Goal: Information Seeking & Learning: Learn about a topic

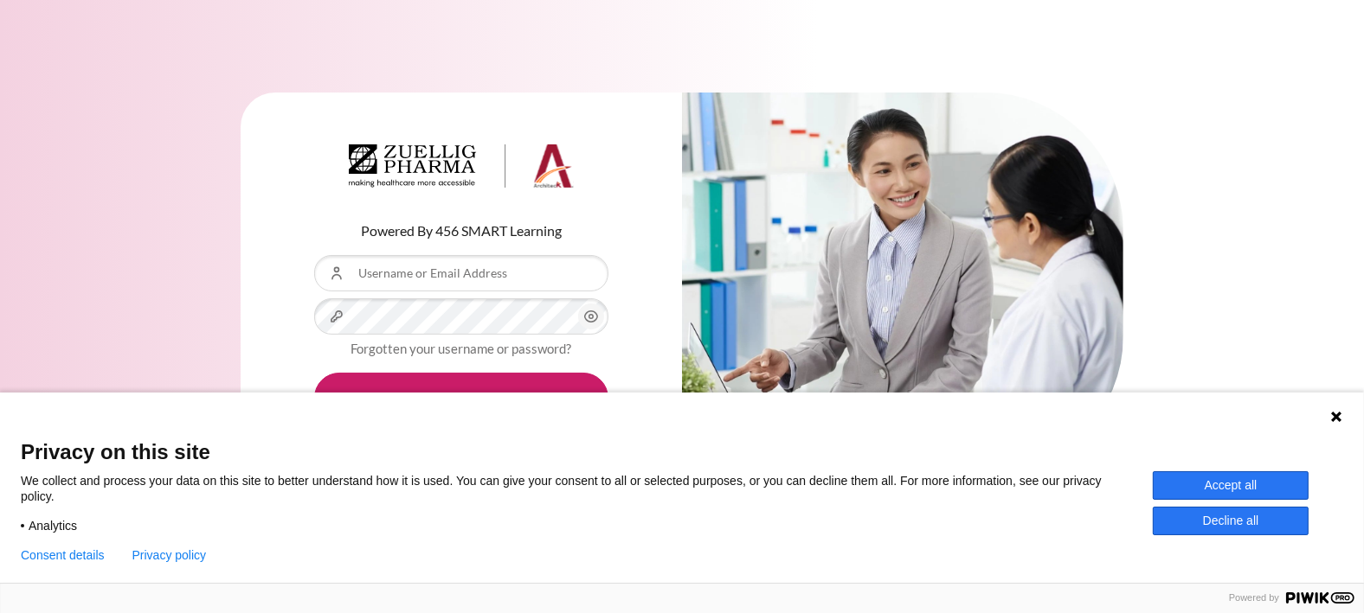
type input "[PERSON_NAME][EMAIL_ADDRESS][DOMAIN_NAME]"
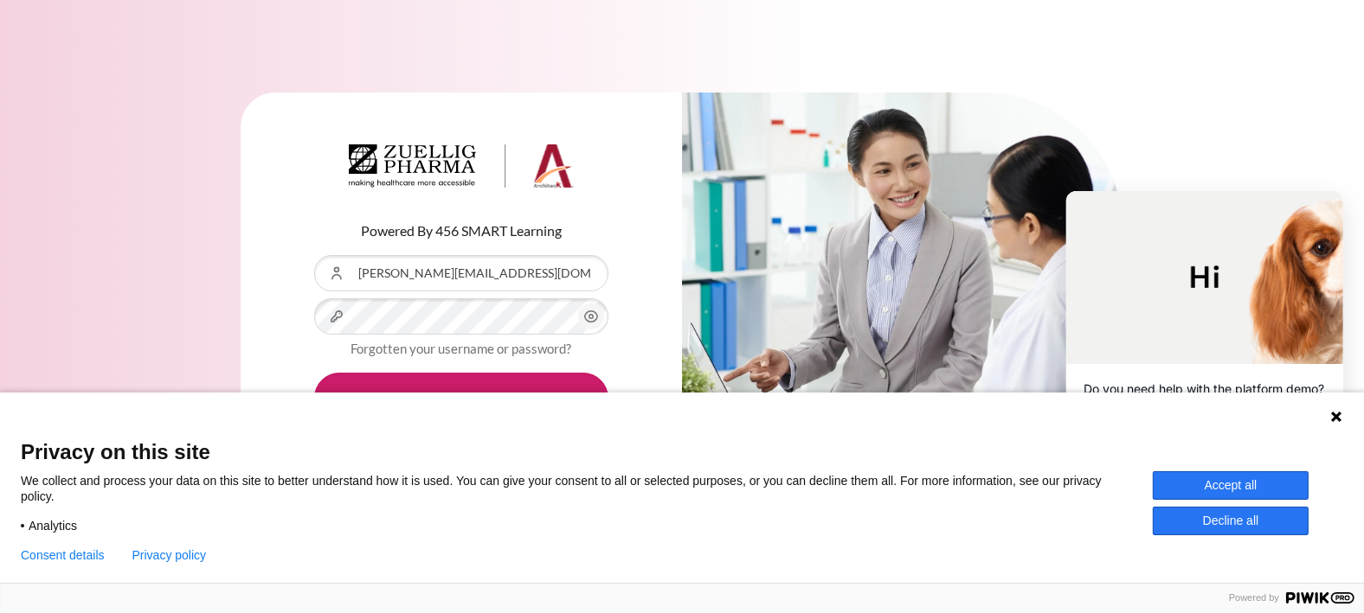
click at [1226, 478] on button "Accept all" at bounding box center [1231, 486] width 156 height 29
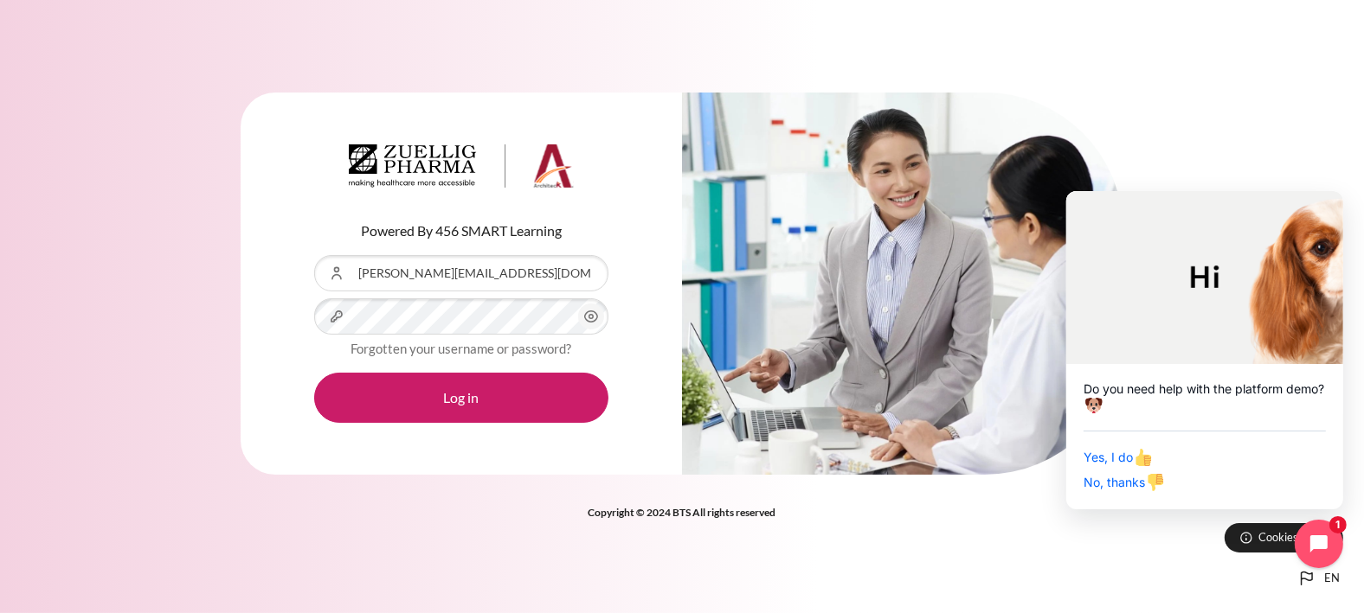
click at [589, 321] on icon "Content" at bounding box center [591, 316] width 13 height 11
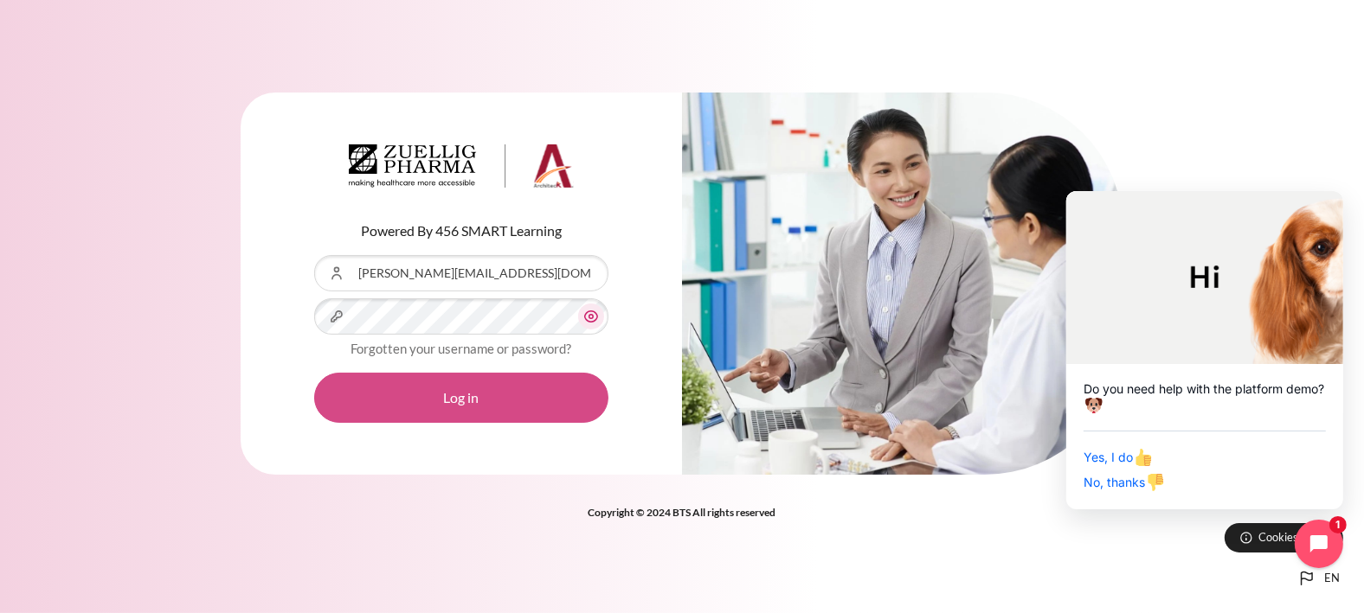
click at [509, 400] on button "Log in" at bounding box center [461, 398] width 294 height 50
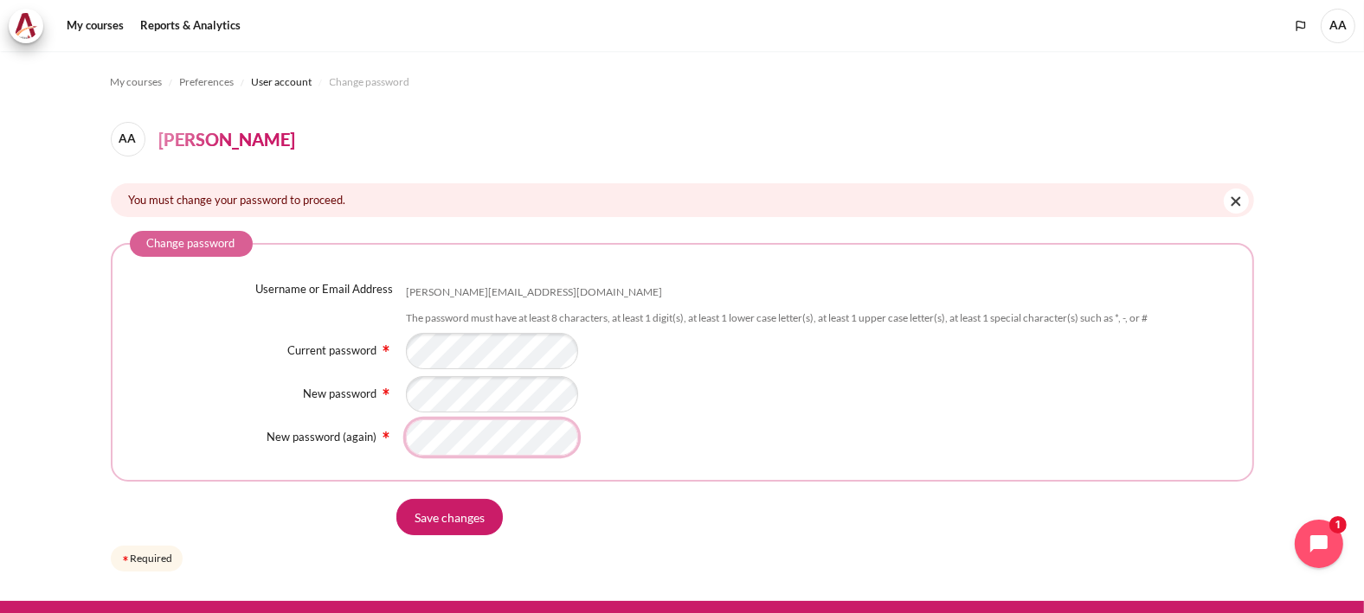
click at [210, 439] on div "New password (again)" at bounding box center [682, 438] width 1105 height 36
click at [459, 513] on input "Save changes" at bounding box center [449, 517] width 106 height 36
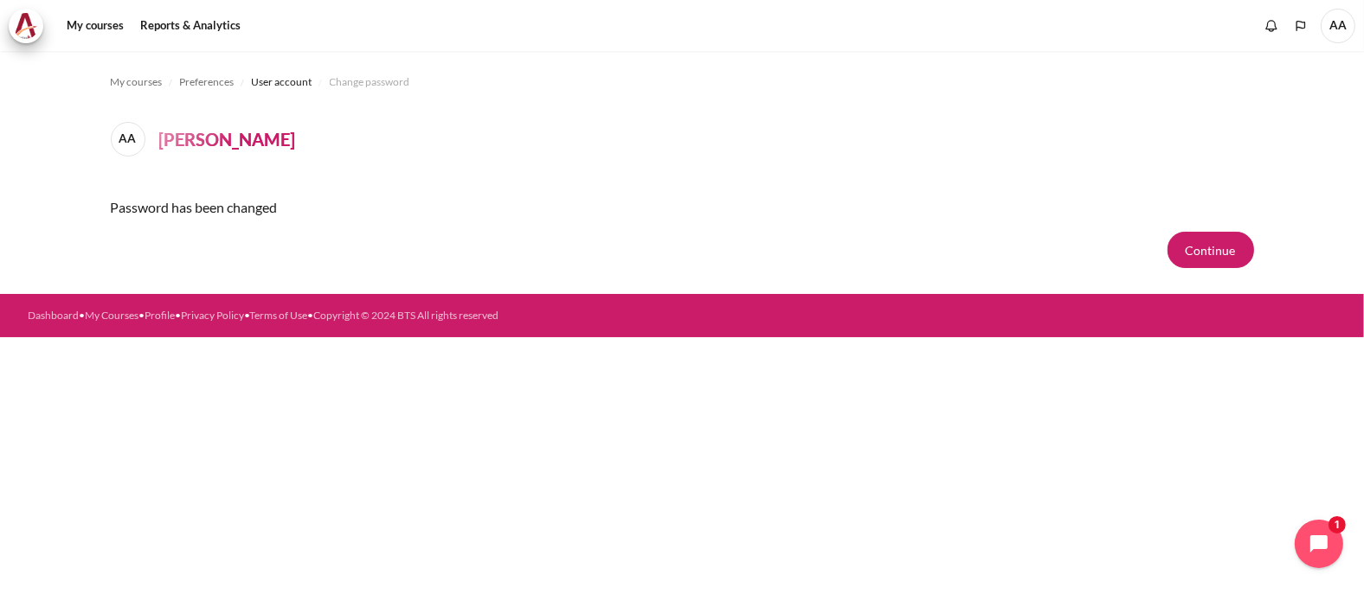
click at [947, 429] on div "My courses Preferences User account Change password AA Alvin Aditya Password ha…" at bounding box center [682, 332] width 1364 height 562
click at [1211, 252] on button "Continue" at bounding box center [1210, 250] width 87 height 36
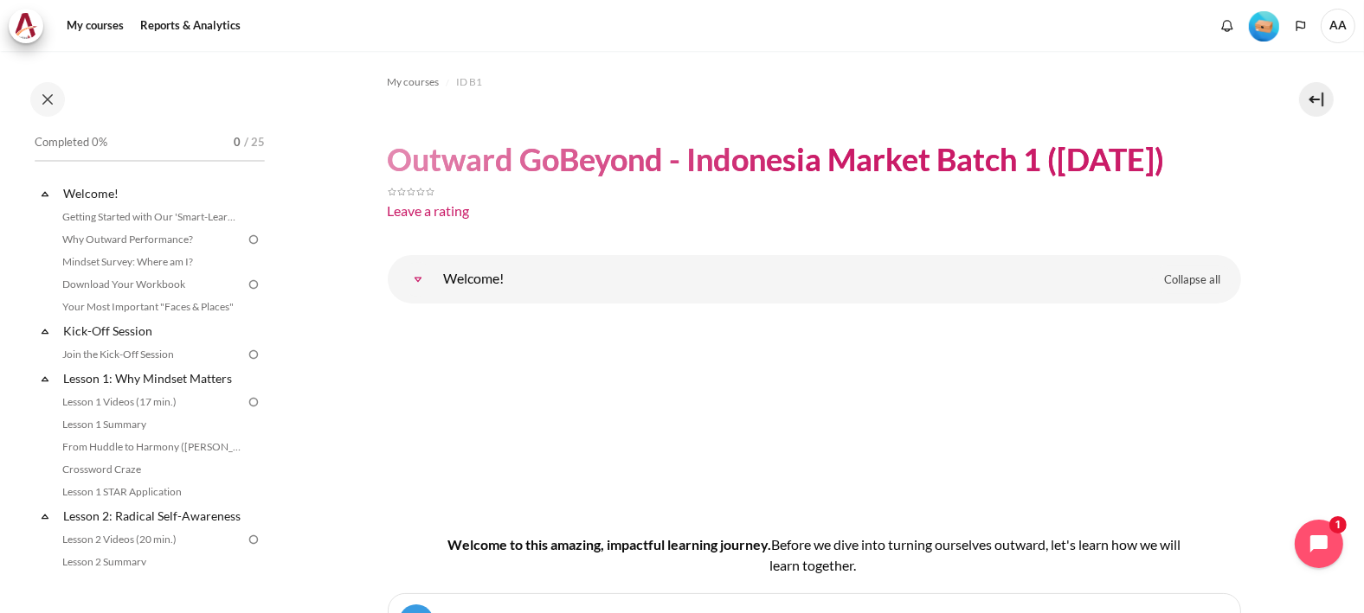
click at [1262, 25] on img "Level #1" at bounding box center [1264, 26] width 30 height 30
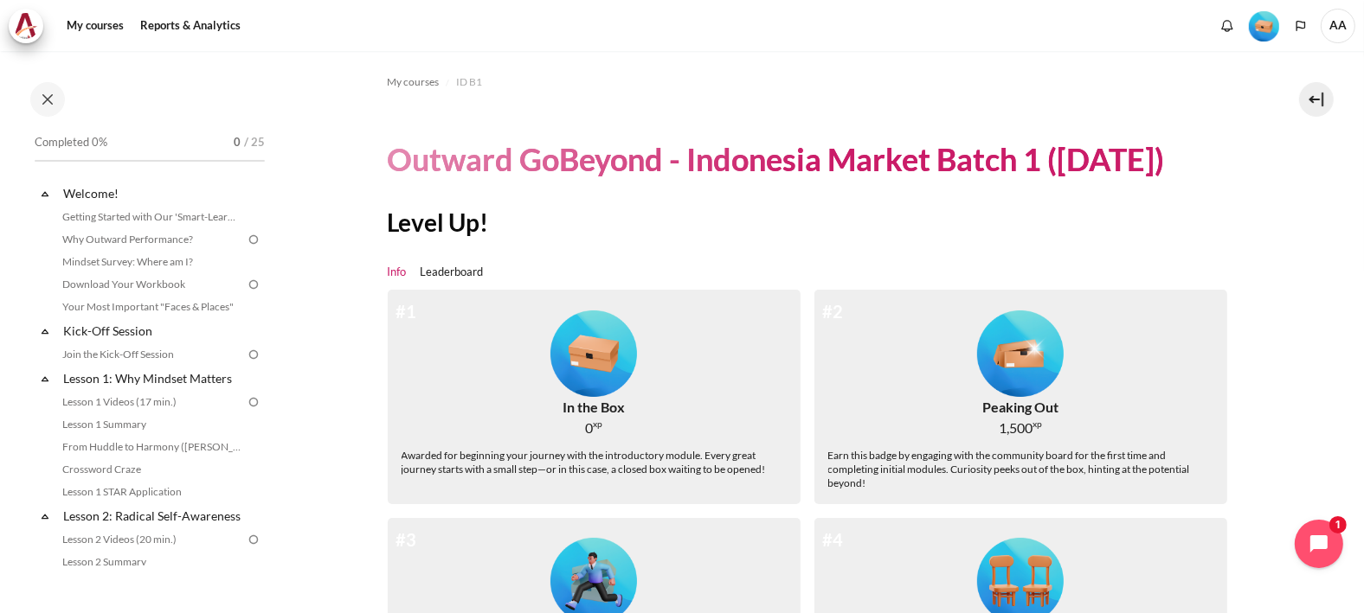
click at [1333, 32] on span "AA" at bounding box center [1337, 26] width 35 height 35
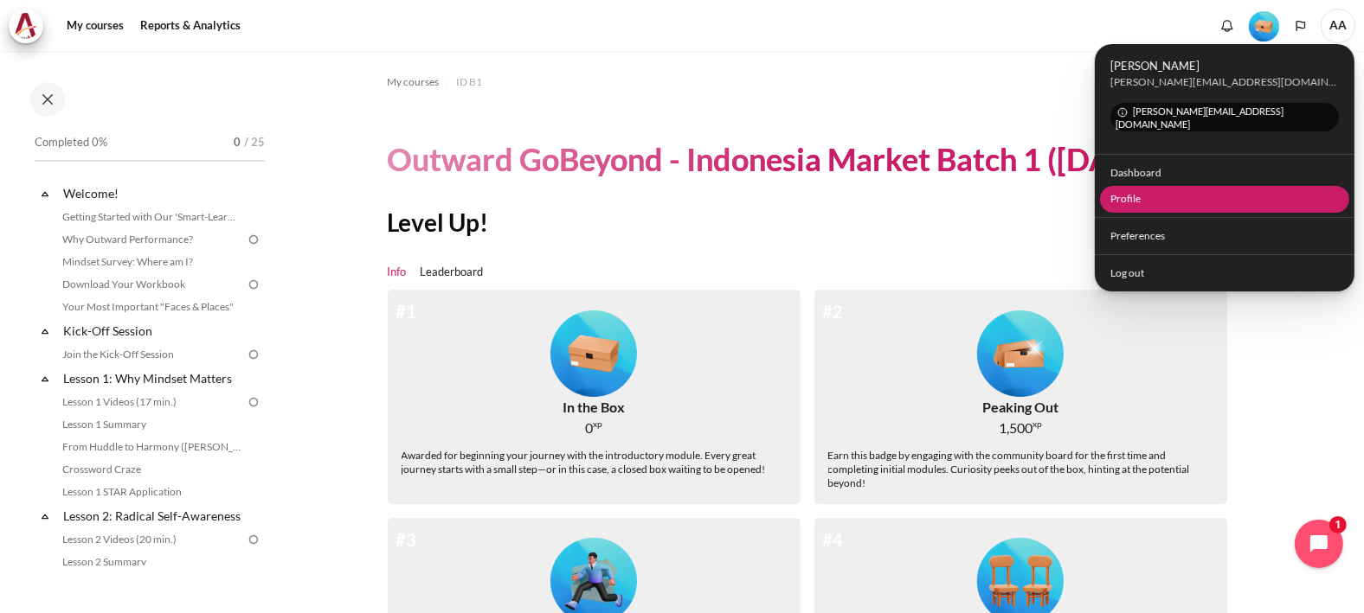
click at [1154, 186] on link "Profile" at bounding box center [1225, 199] width 250 height 27
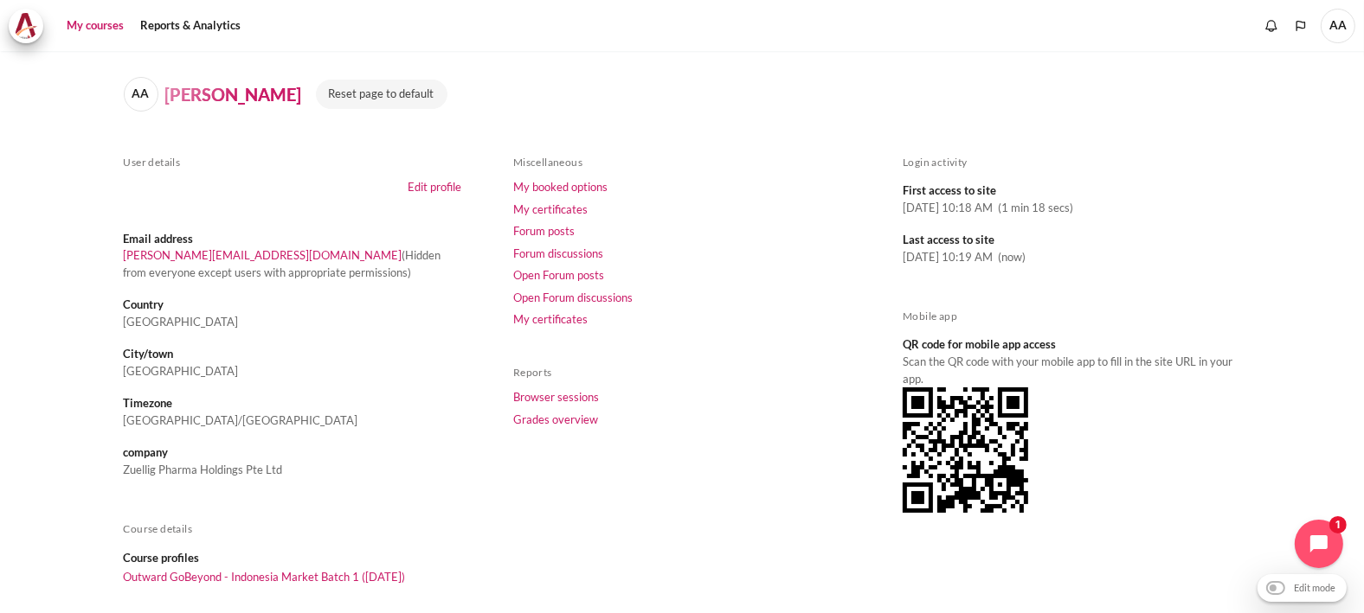
click at [71, 20] on link "My courses" at bounding box center [95, 26] width 69 height 35
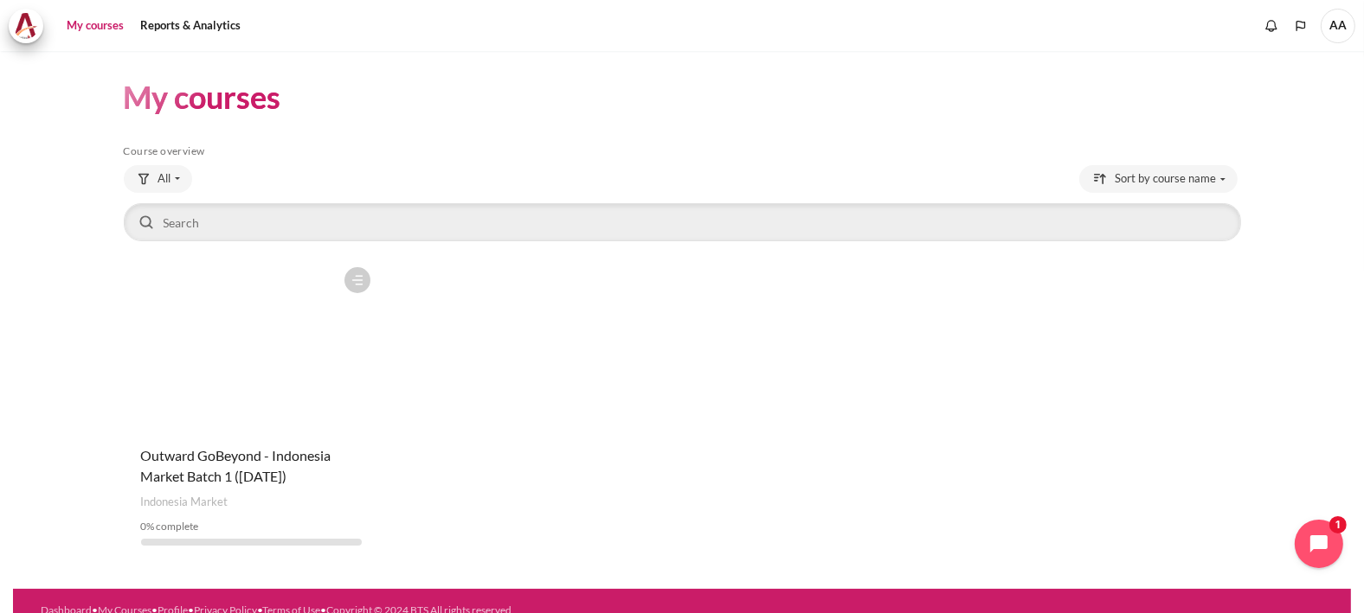
scroll to position [19, 0]
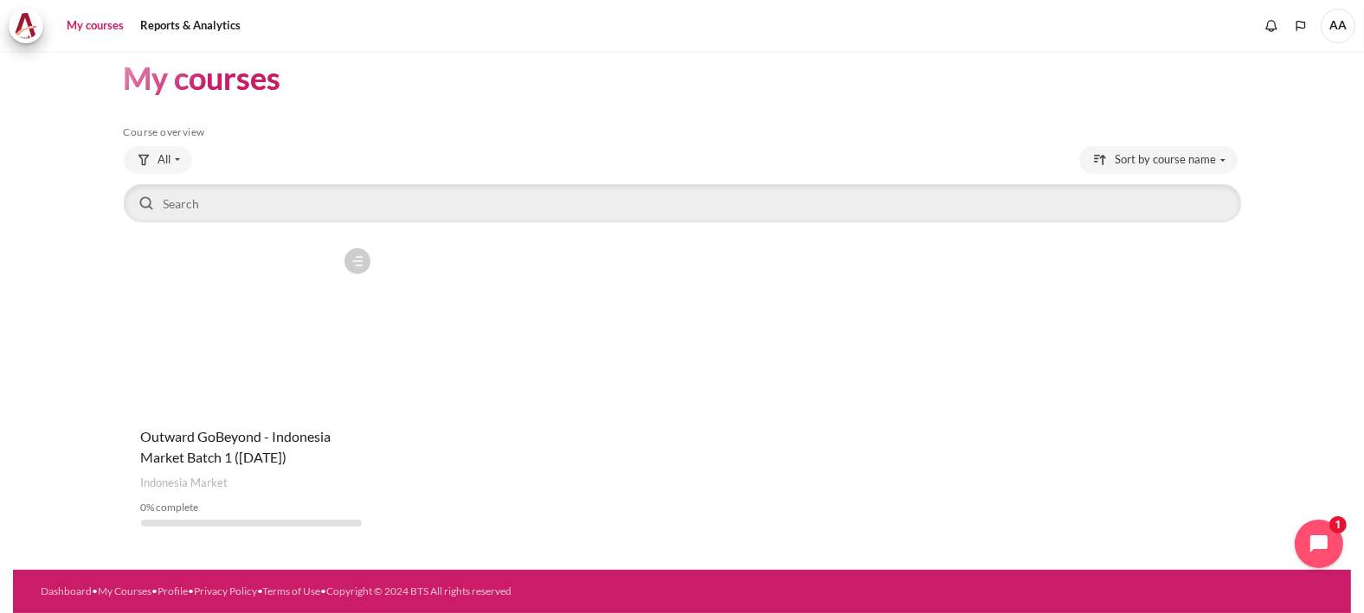
click at [280, 387] on figure "Content" at bounding box center [252, 326] width 256 height 173
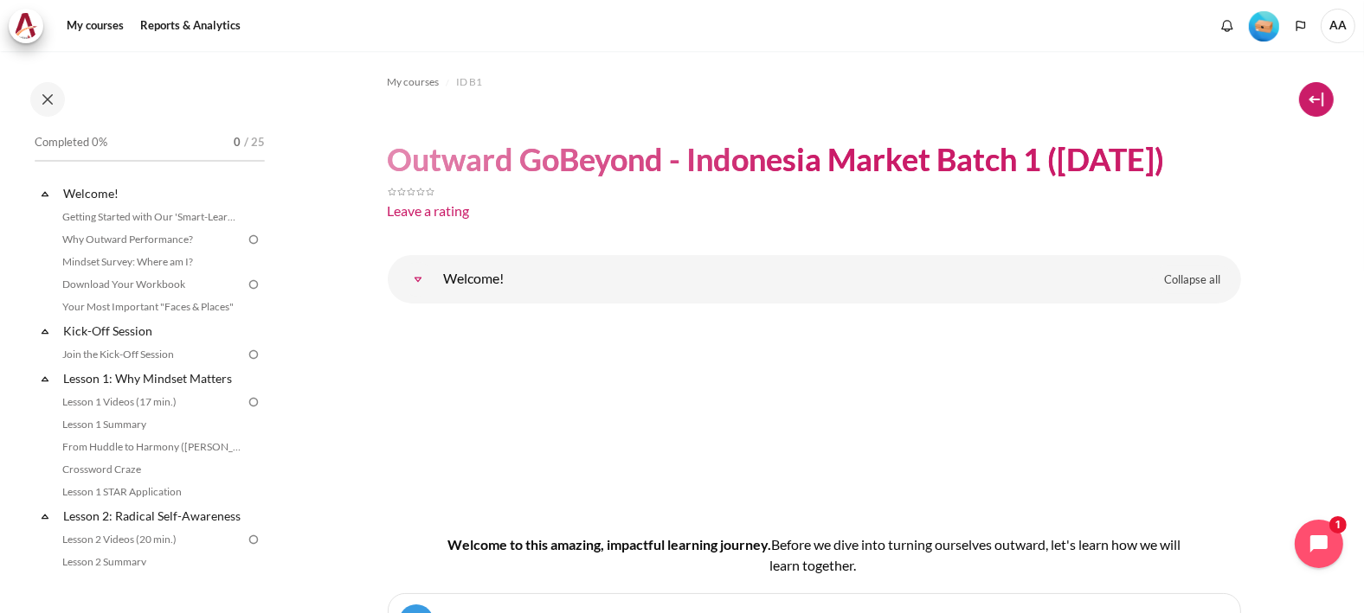
click at [1300, 103] on button at bounding box center [1316, 99] width 35 height 35
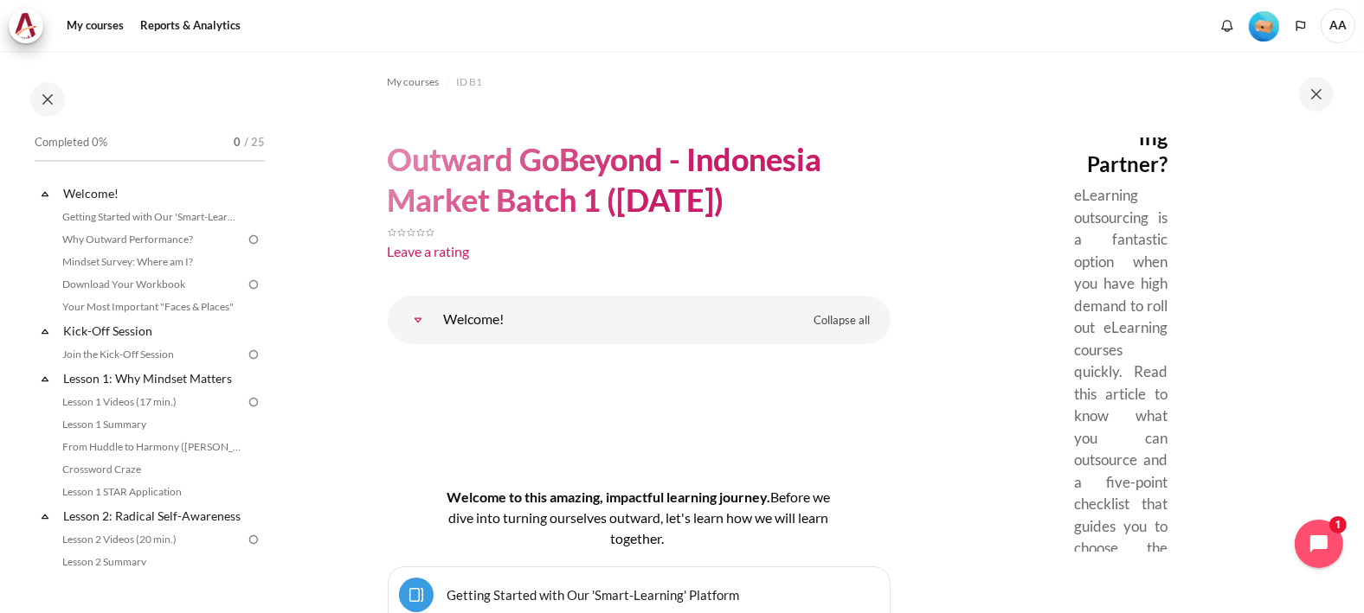
scroll to position [1057, 0]
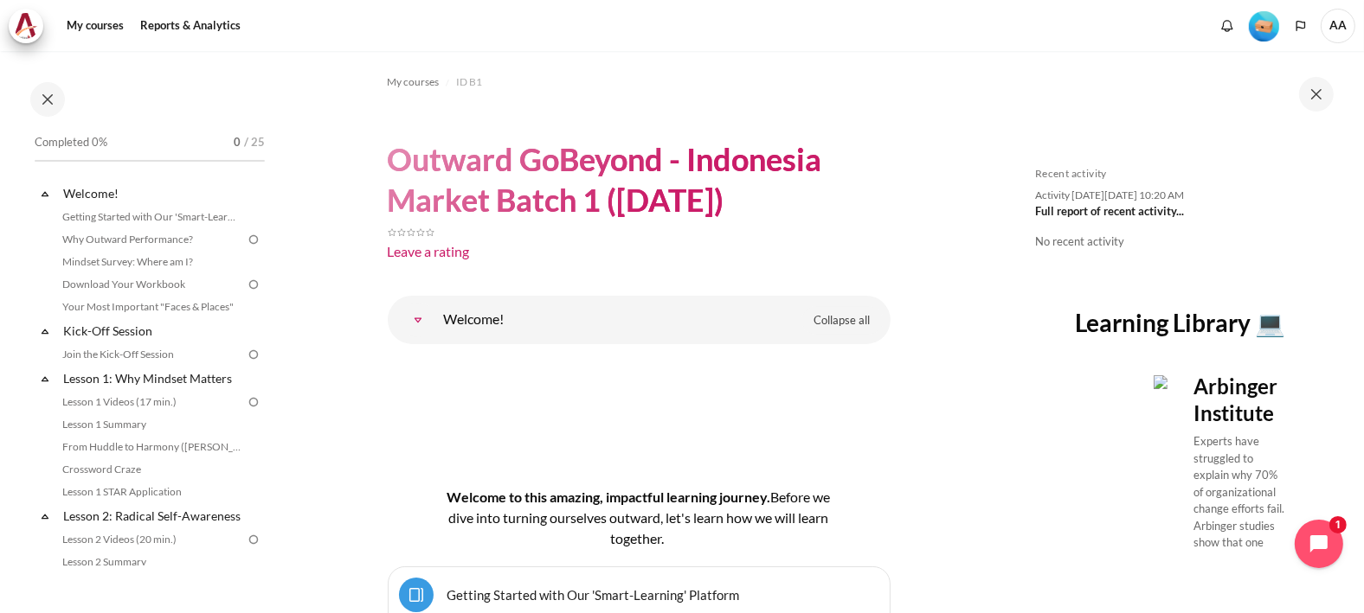
click at [1320, 87] on button at bounding box center [1316, 94] width 35 height 35
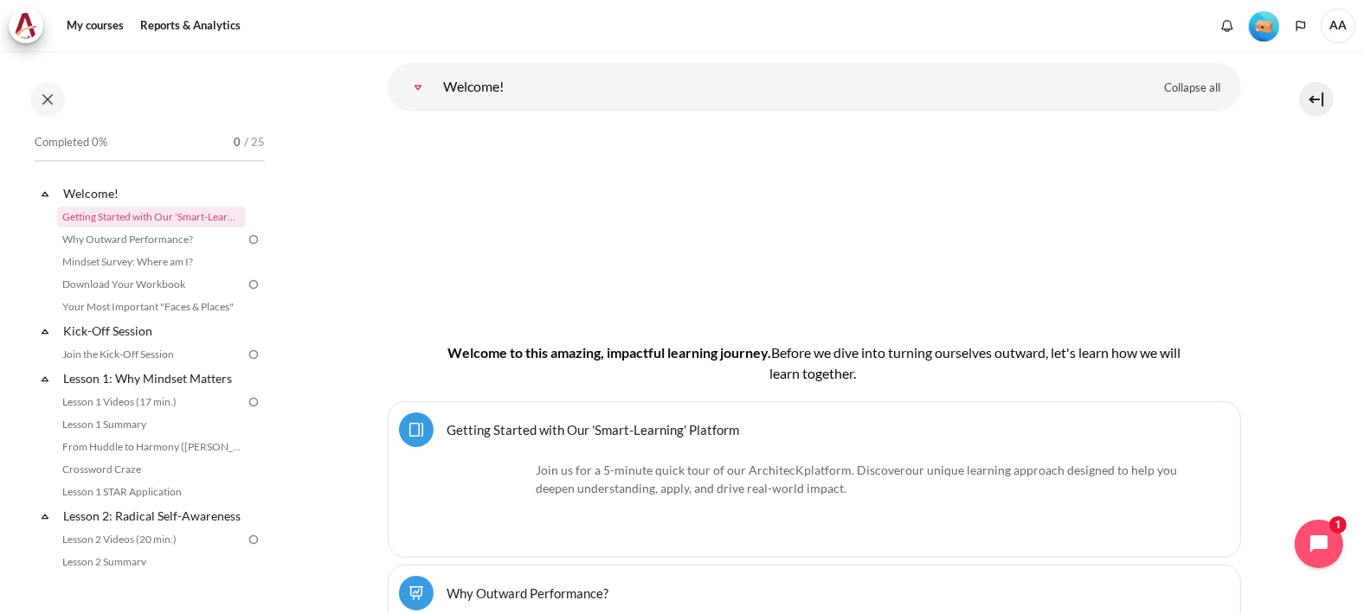
scroll to position [480, 0]
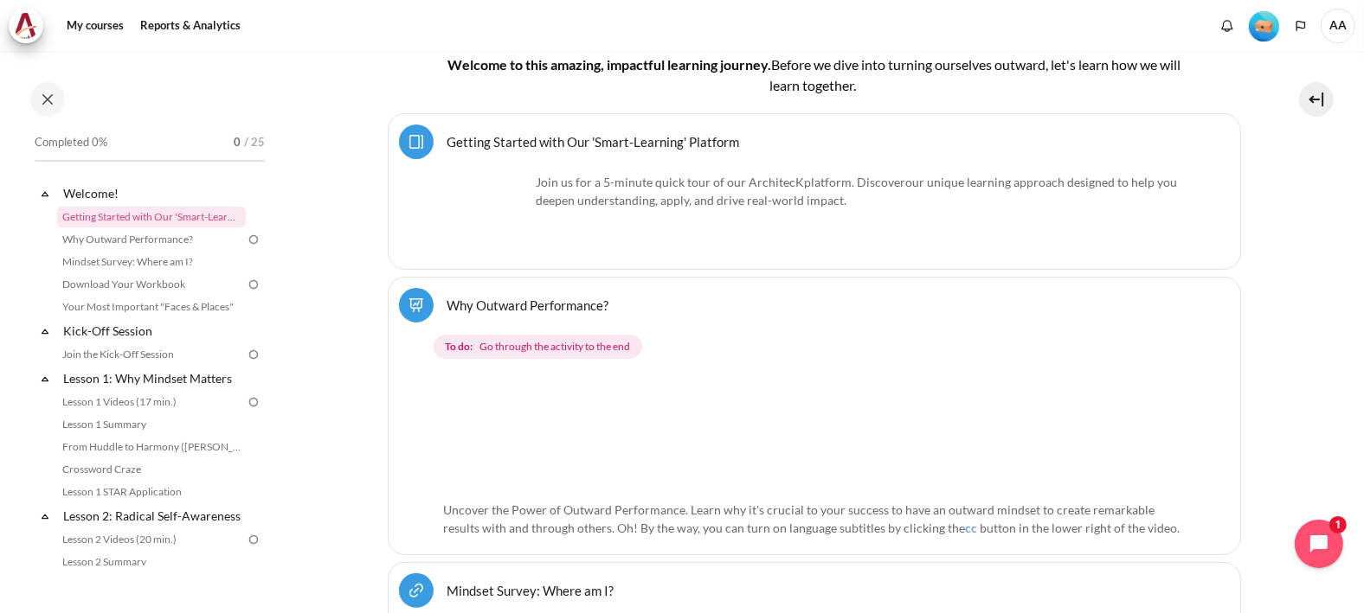
click at [480, 139] on link "Getting Started with Our 'Smart-Learning' Platform Page" at bounding box center [593, 141] width 292 height 16
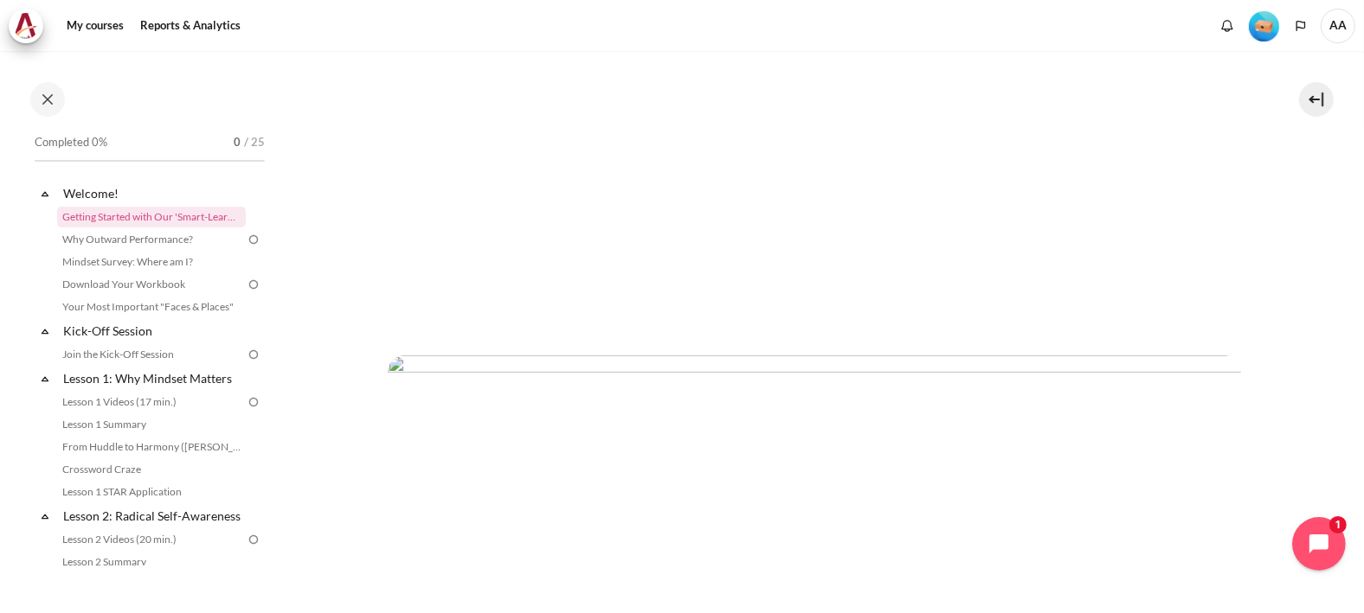
scroll to position [672, 0]
click at [1309, 545] on icon "Open chat widget" at bounding box center [1318, 544] width 22 height 22
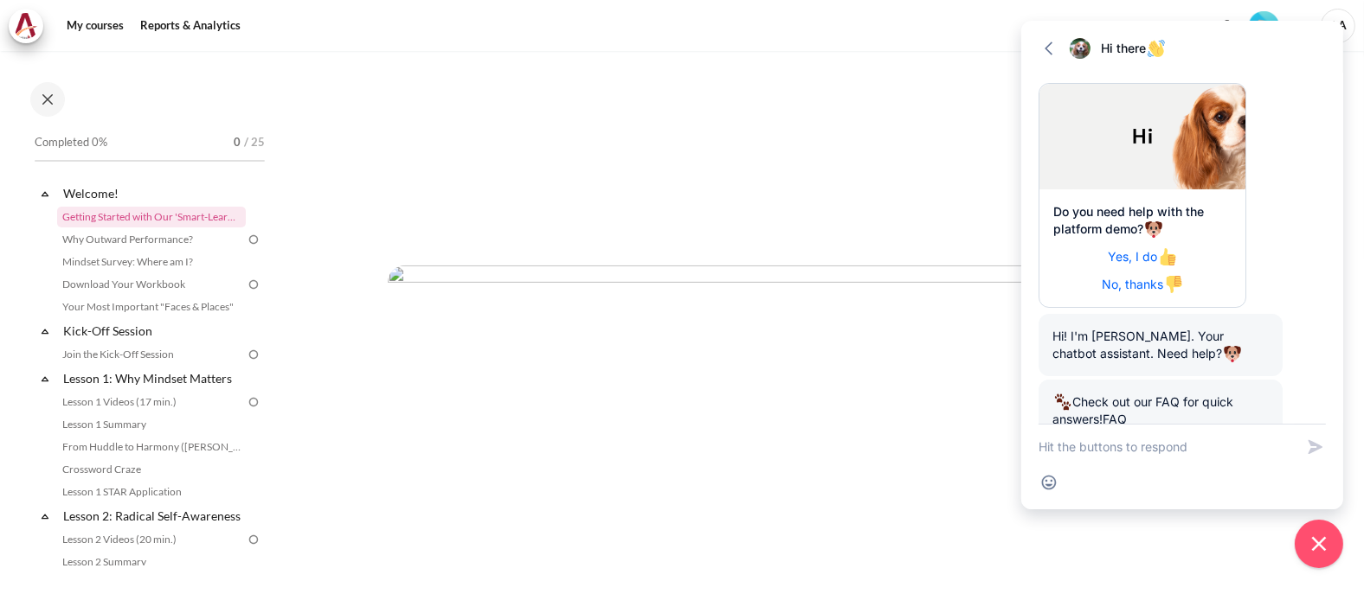
scroll to position [180, 0]
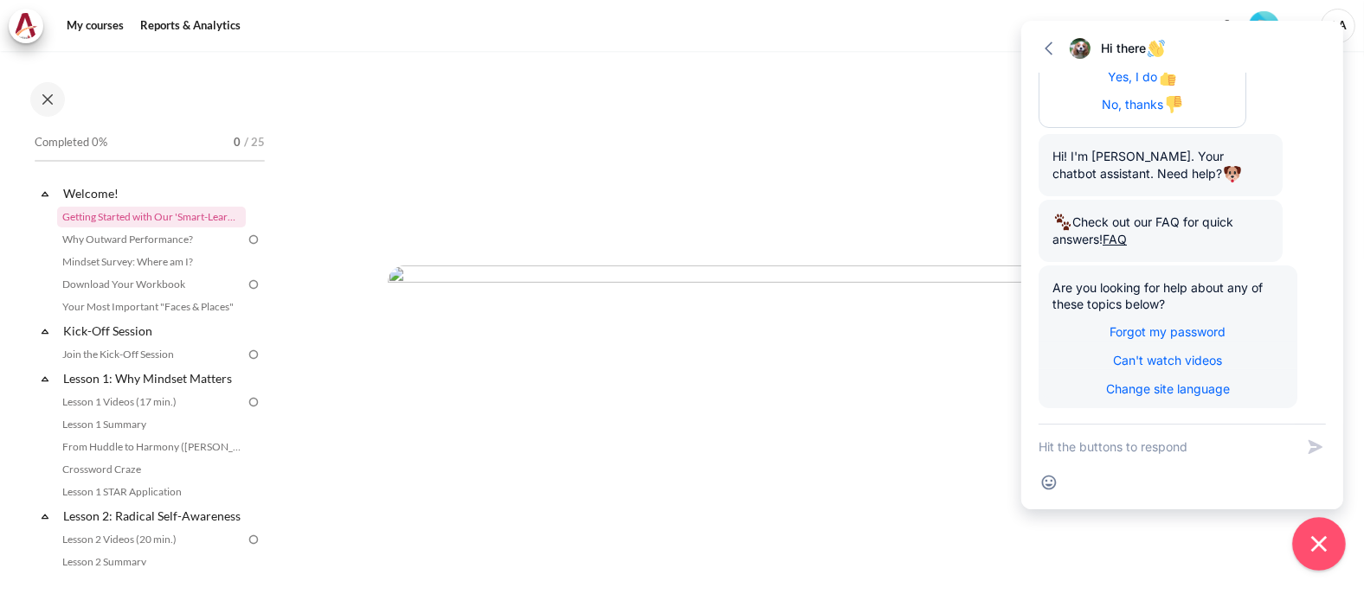
click at [1313, 530] on button "Close chat widget" at bounding box center [1319, 544] width 54 height 54
